Goal: Task Accomplishment & Management: Use online tool/utility

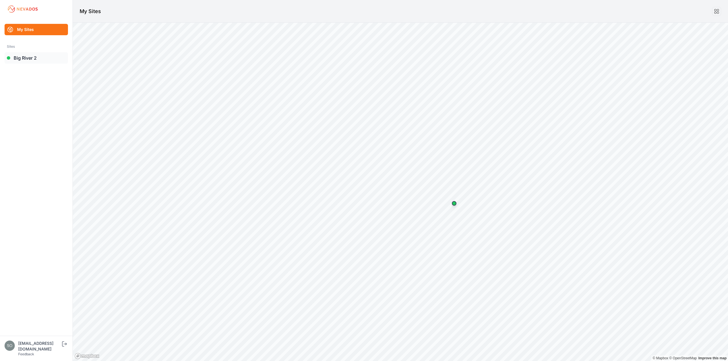
click at [20, 56] on link "Big River 2" at bounding box center [36, 57] width 63 height 11
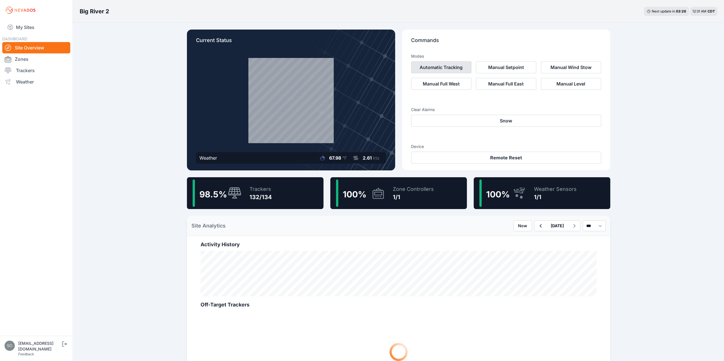
click at [455, 69] on button "Automatic Tracking" at bounding box center [441, 67] width 60 height 12
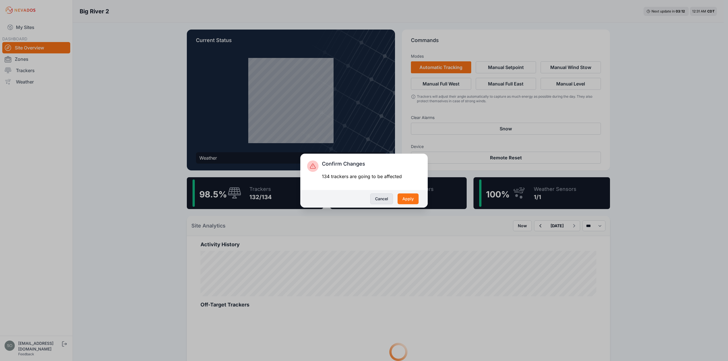
click at [391, 199] on button "Cancel" at bounding box center [381, 199] width 23 height 11
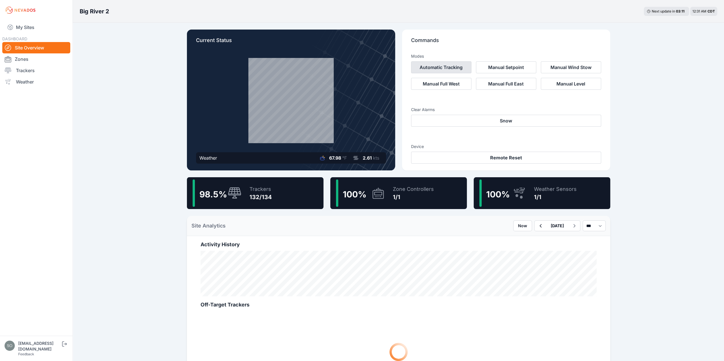
click at [434, 67] on button "Automatic Tracking" at bounding box center [441, 67] width 60 height 12
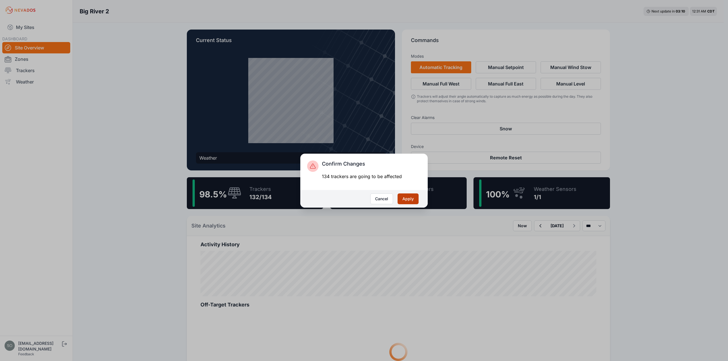
click at [409, 200] on button "Apply" at bounding box center [407, 199] width 21 height 11
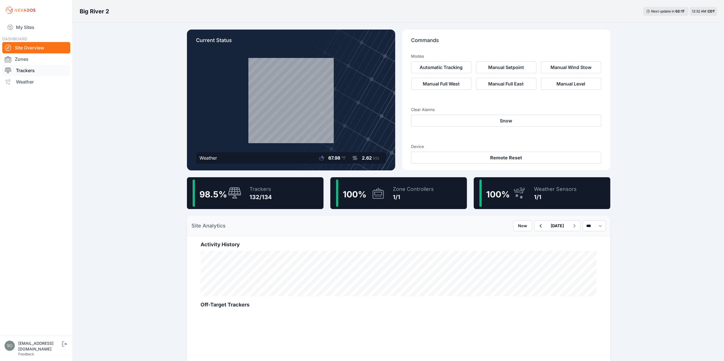
click at [28, 71] on link "Trackers" at bounding box center [36, 70] width 68 height 11
